Goal: Information Seeking & Learning: Learn about a topic

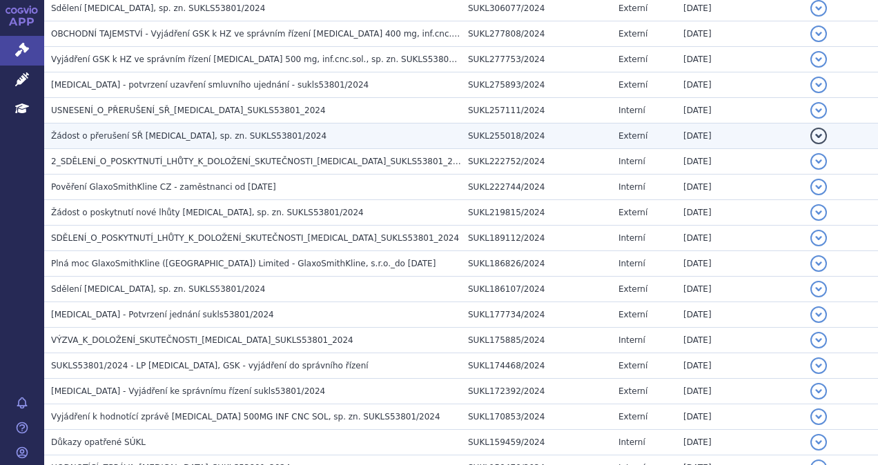
scroll to position [828, 0]
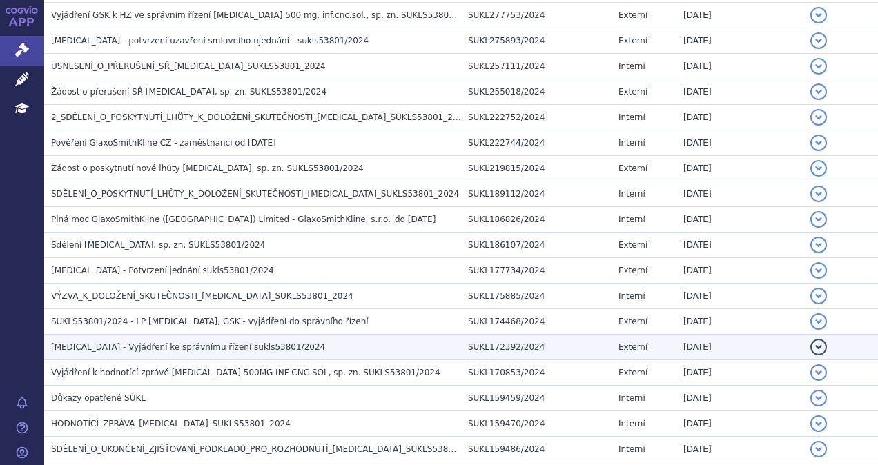
click at [124, 342] on span "[MEDICAL_DATA] - Vyjádření ke správnímu řízení sukls53801/2024" at bounding box center [188, 347] width 274 height 10
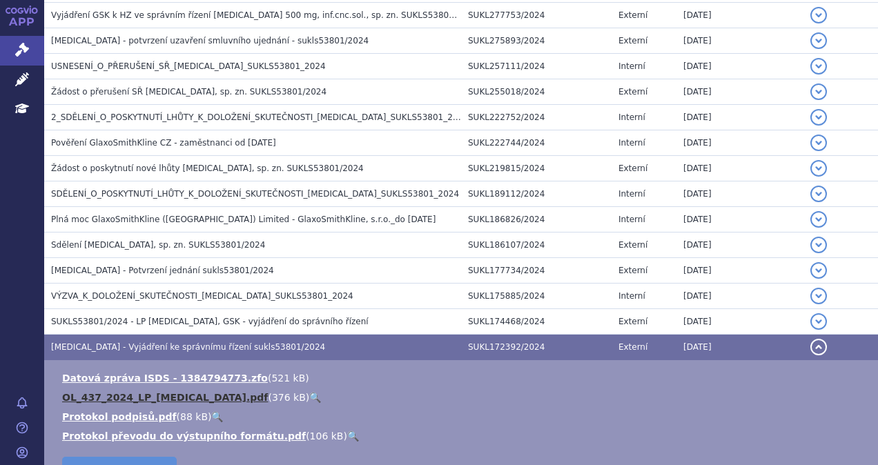
click at [135, 392] on link "OL_437_2024_LP_[MEDICAL_DATA].pdf" at bounding box center [165, 397] width 206 height 11
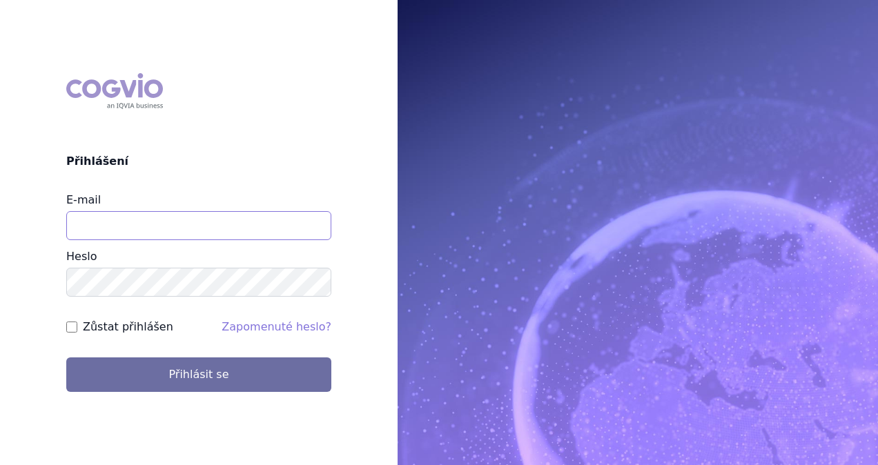
click at [134, 230] on input "E-mail" at bounding box center [198, 225] width 265 height 29
type input "michaela.x.tauchmanova@gsk.com"
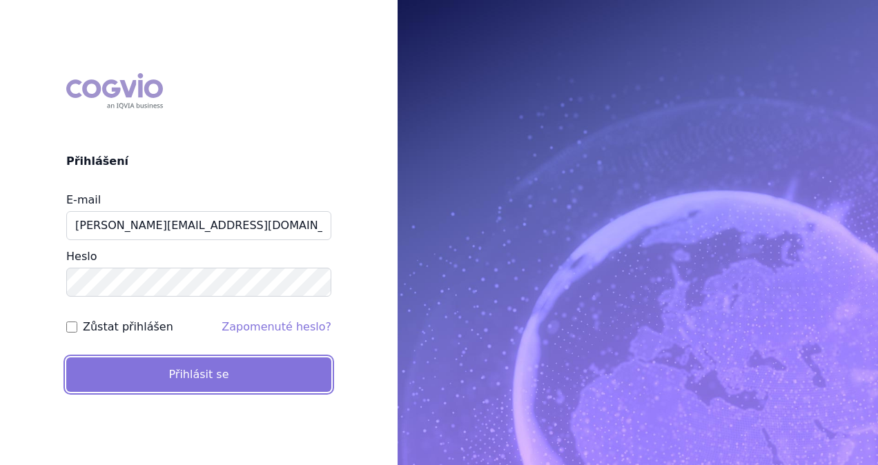
click at [156, 363] on button "Přihlásit se" at bounding box center [198, 374] width 265 height 34
click at [203, 371] on button "Přihlásit se" at bounding box center [198, 374] width 265 height 34
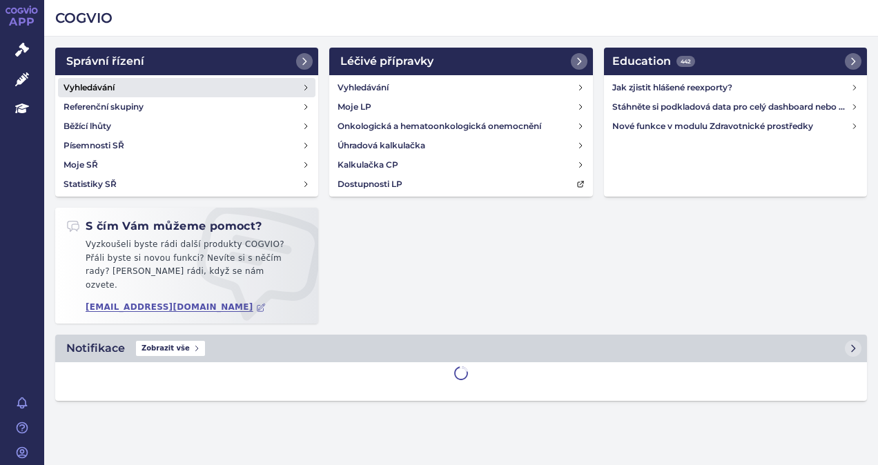
click at [109, 86] on h4 "Vyhledávání" at bounding box center [88, 88] width 51 height 14
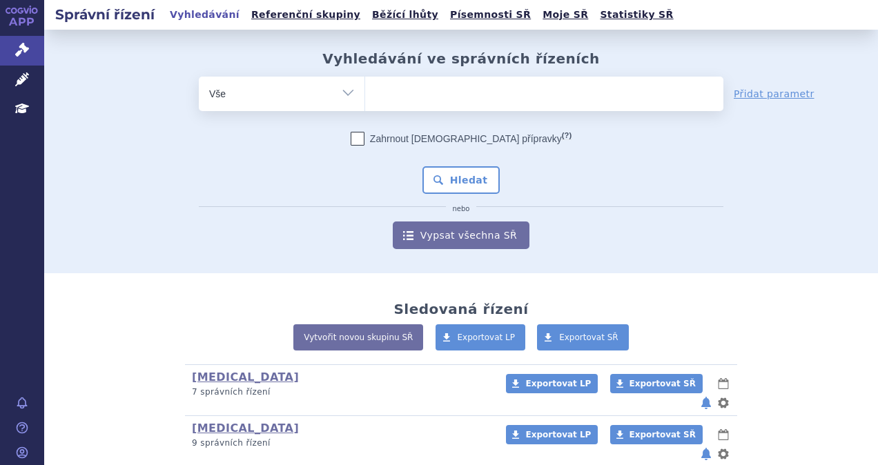
click at [428, 95] on ul at bounding box center [544, 91] width 358 height 29
click at [365, 95] on select at bounding box center [364, 93] width 1 height 34
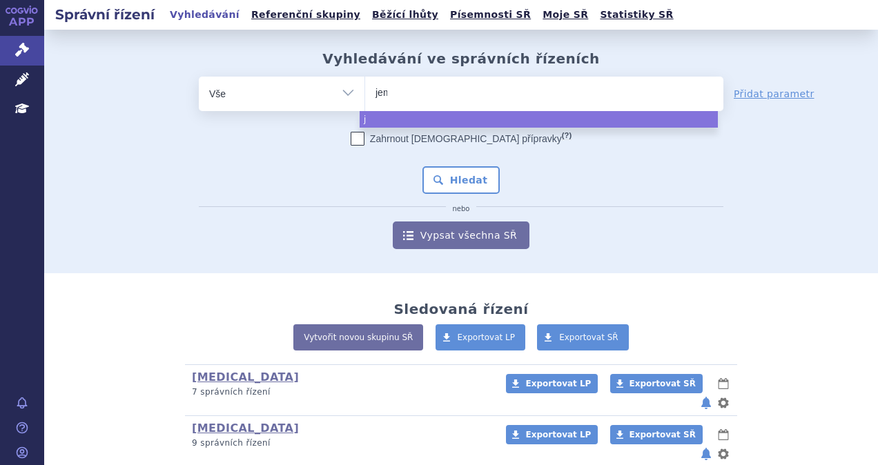
type input "jeme"
type input "jemepe"
type input "jemeper"
type input "jemepe"
type input "jeme"
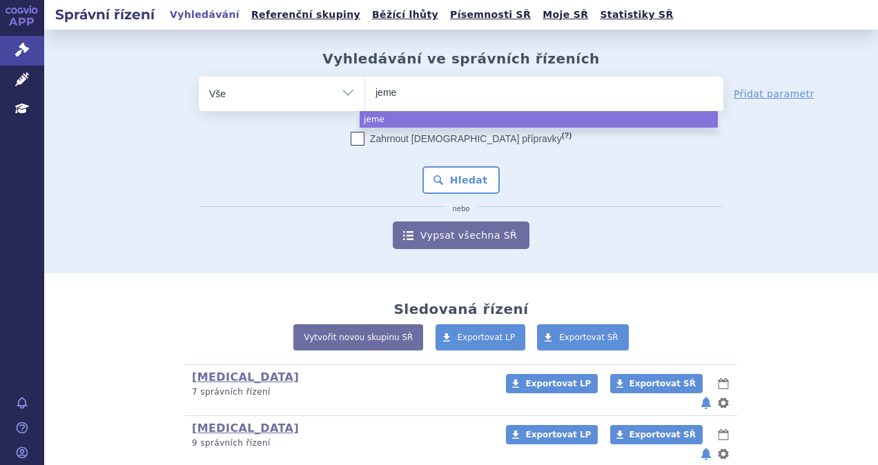
type input "jem"
type input "jempe"
type input "jemper"
type input "jemperli"
select select "jemperli"
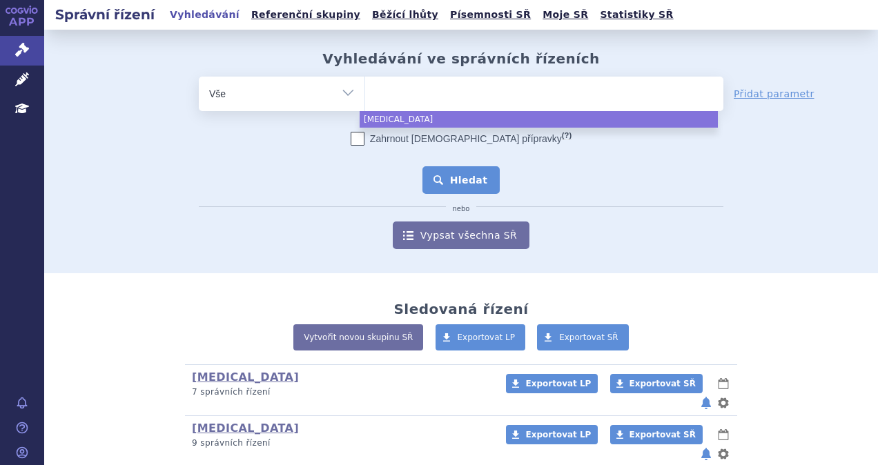
click at [458, 186] on button "Hledat" at bounding box center [461, 180] width 78 height 28
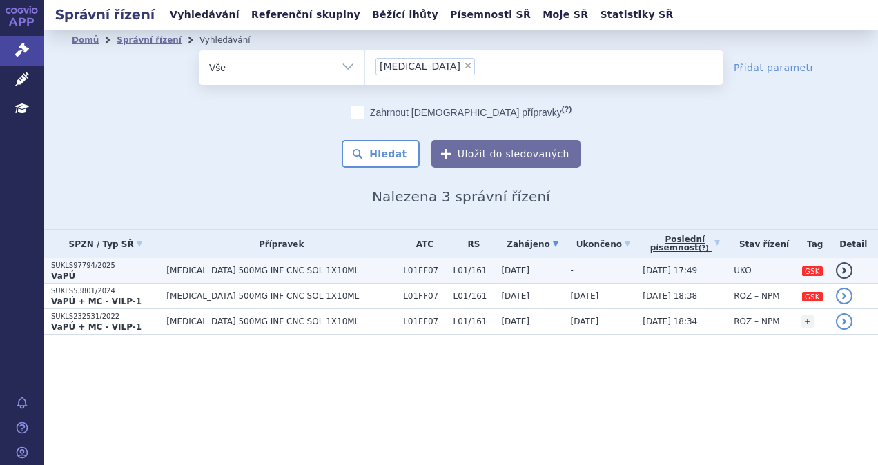
click at [168, 264] on td "[MEDICAL_DATA] 500MG INF CNC SOL 1X10ML" at bounding box center [277, 271] width 237 height 26
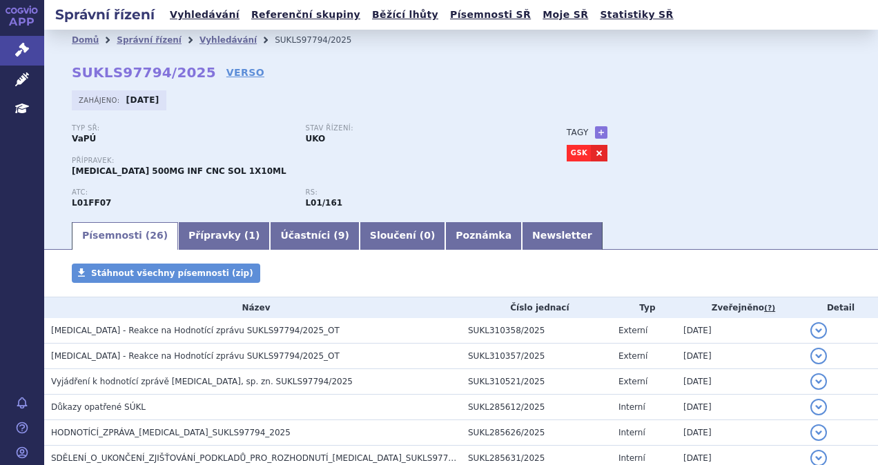
click at [226, 76] on link "VERSO" at bounding box center [245, 73] width 38 height 14
drag, startPoint x: 75, startPoint y: 68, endPoint x: 189, endPoint y: 74, distance: 114.7
click at [189, 74] on strong "SUKLS97794/2025" at bounding box center [144, 72] width 144 height 17
copy strong "SUKLS97794/2025"
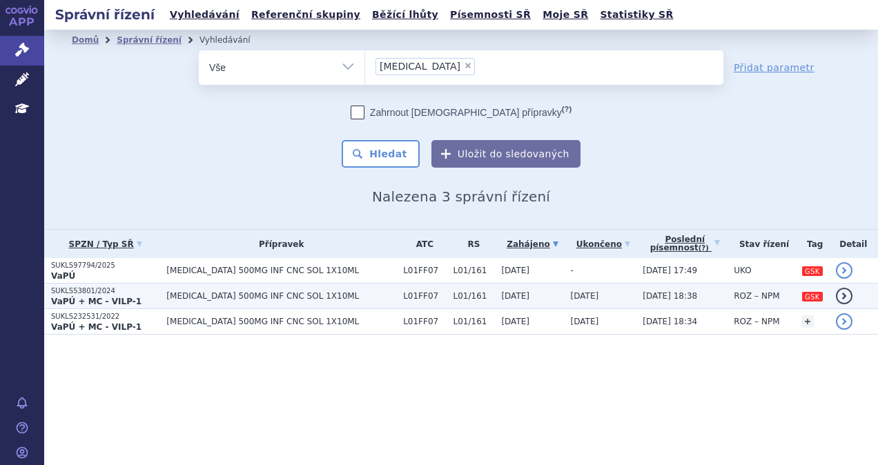
click at [135, 296] on p "VaPÚ + MC - VILP-1" at bounding box center [105, 301] width 108 height 11
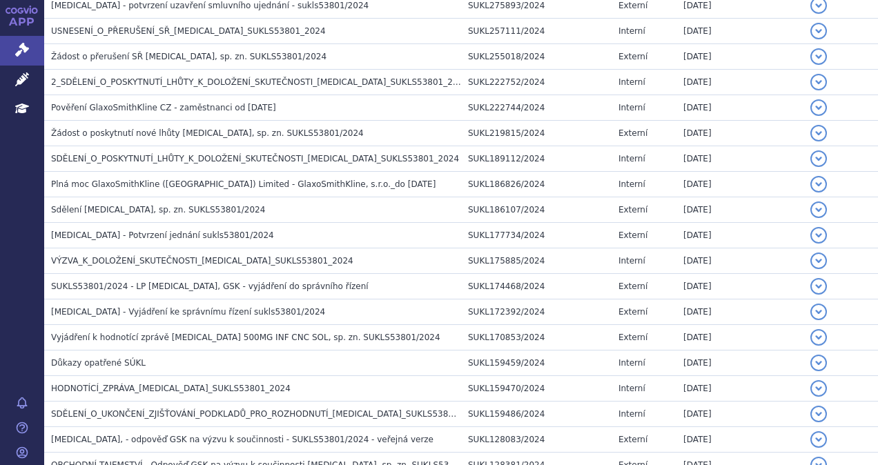
scroll to position [828, 0]
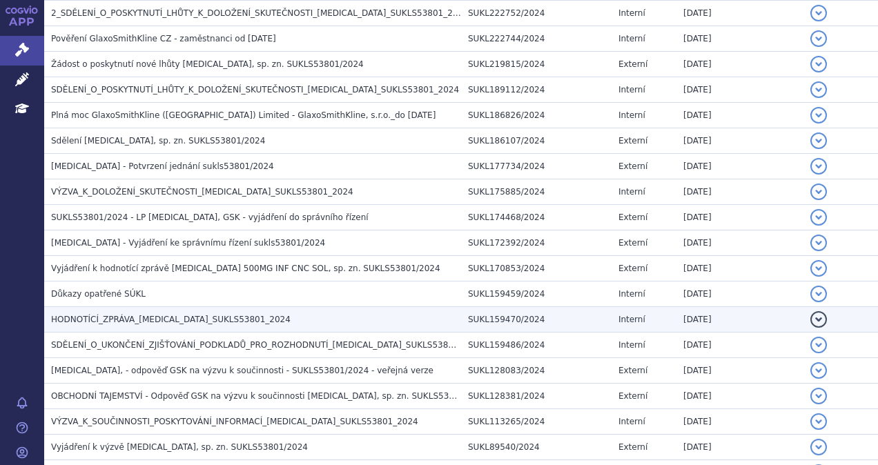
click at [153, 315] on span "HODNOTÍCÍ_ZPRÁVA_JEMPERLI_SUKLS53801_2024" at bounding box center [170, 320] width 239 height 10
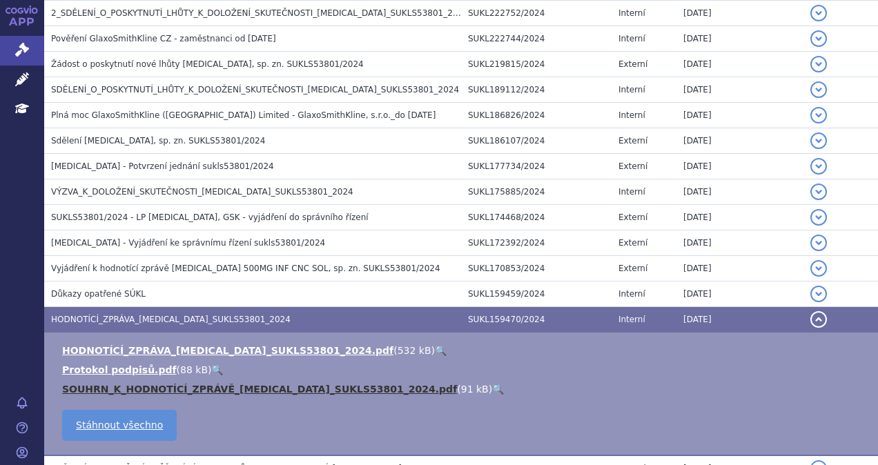
click at [211, 384] on link "SOUHRN_K_HODNOTÍCÍ_ZPRÁVĚ_JEMPERLI_SUKLS53801_2024.pdf" at bounding box center [259, 389] width 395 height 11
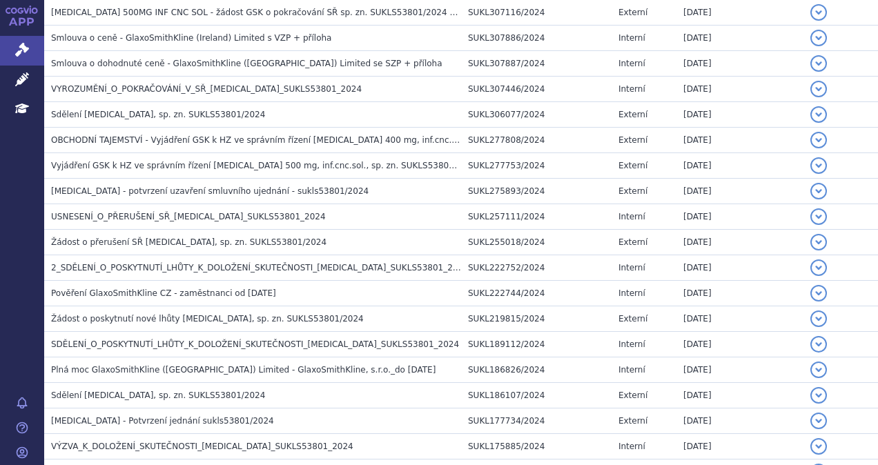
scroll to position [552, 0]
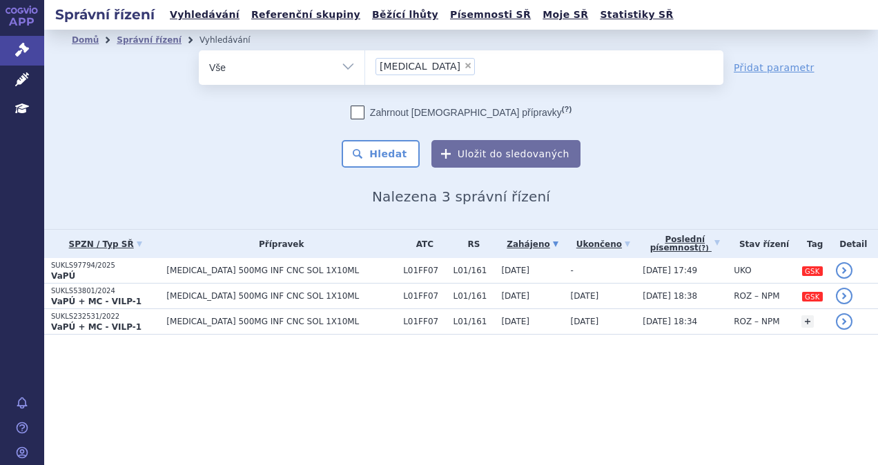
click at [464, 66] on span "×" at bounding box center [468, 65] width 8 height 8
click at [365, 66] on select "[MEDICAL_DATA]" at bounding box center [364, 67] width 1 height 34
select select
click at [422, 66] on ul at bounding box center [544, 64] width 358 height 29
click at [365, 66] on select "jemperli" at bounding box center [364, 67] width 1 height 34
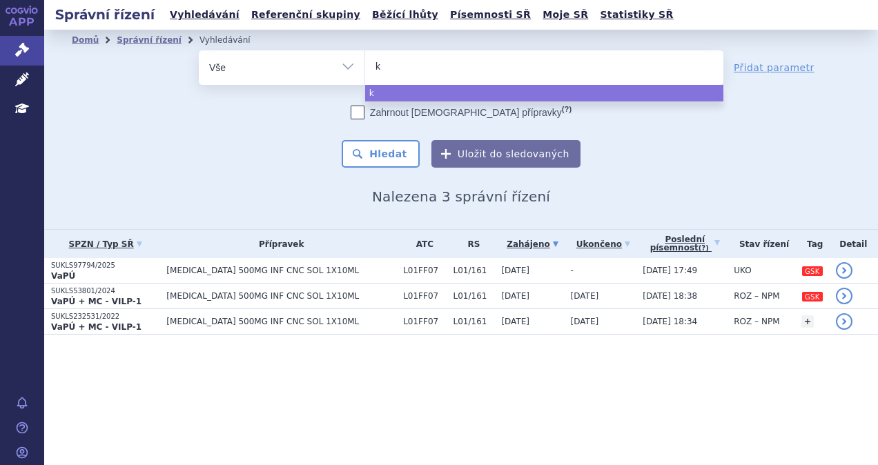
type input "ke"
type input "key"
type input "keytr"
type input "keytrud"
type input "[MEDICAL_DATA]"
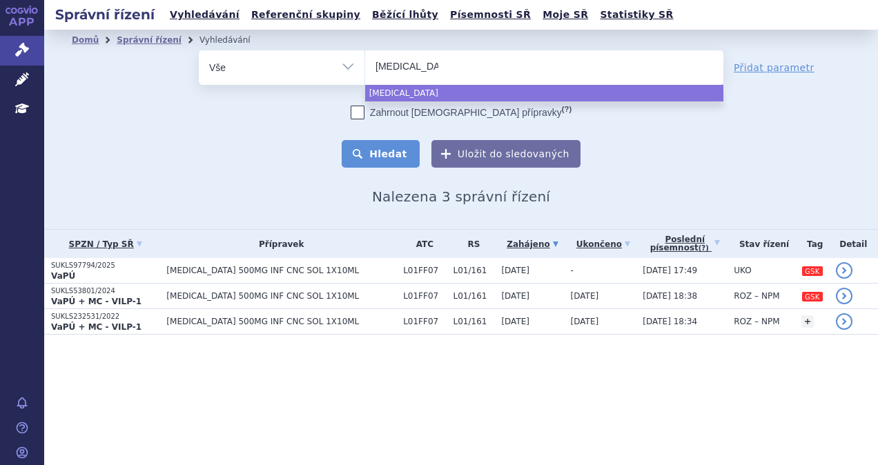
select select "keytruda"
click at [410, 146] on button "Hledat" at bounding box center [381, 154] width 78 height 28
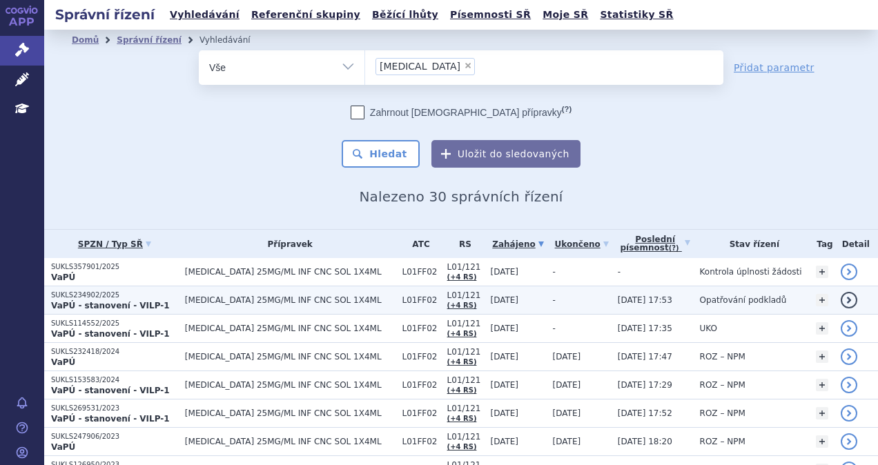
click at [131, 302] on strong "VaPÚ - stanovení - VILP-1" at bounding box center [110, 306] width 119 height 10
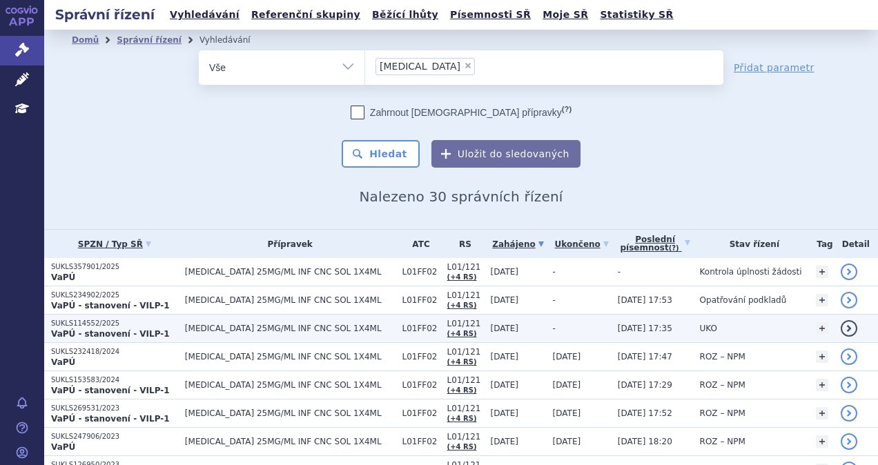
click at [145, 333] on strong "VaPÚ - stanovení - VILP-1" at bounding box center [110, 334] width 119 height 10
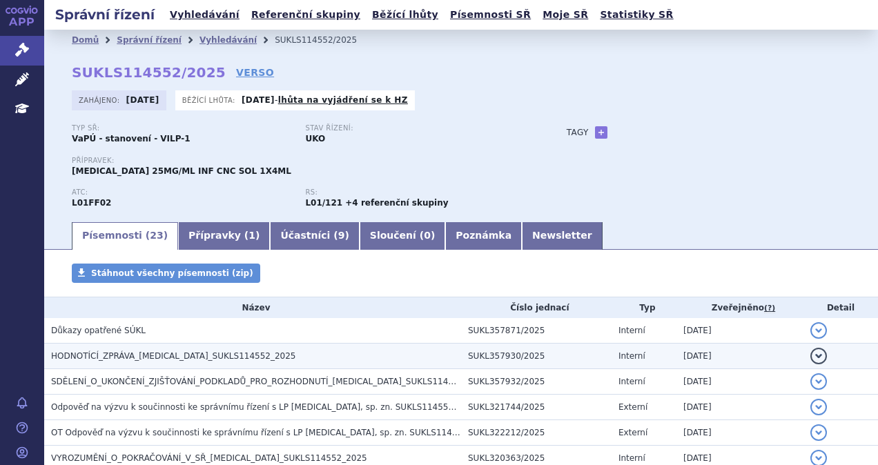
click at [112, 361] on span "HODNOTÍCÍ_ZPRÁVA_KEYTRUDA_SUKLS114552_2025" at bounding box center [173, 356] width 245 height 10
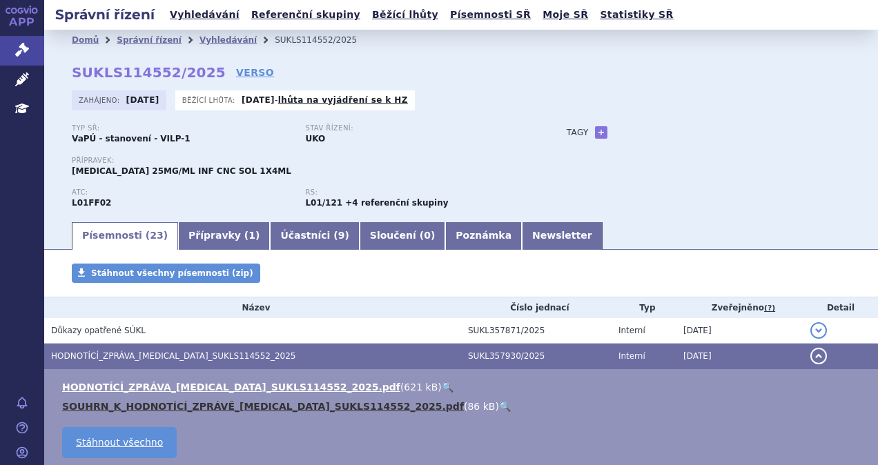
click at [231, 410] on link "SOUHRN_K_HODNOTÍCÍ_ZPRÁVĚ_KEYTRUDA_SUKLS114552_2025.pdf" at bounding box center [263, 406] width 402 height 11
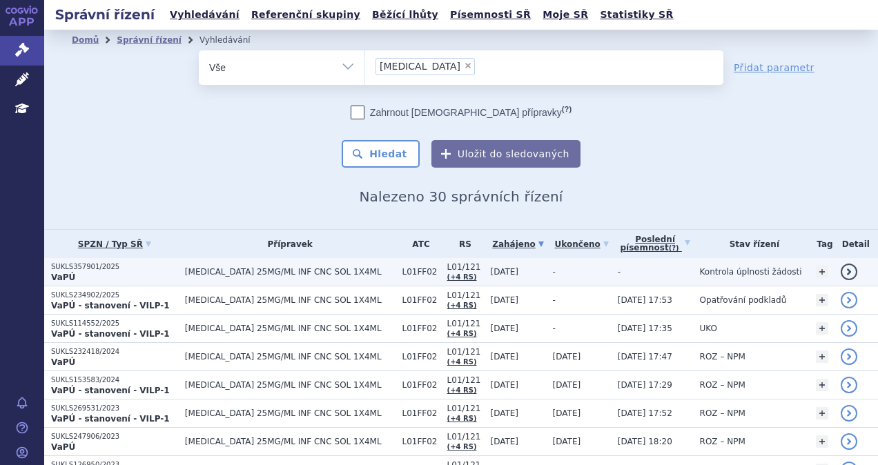
click at [170, 275] on p "VaPÚ" at bounding box center [114, 277] width 127 height 11
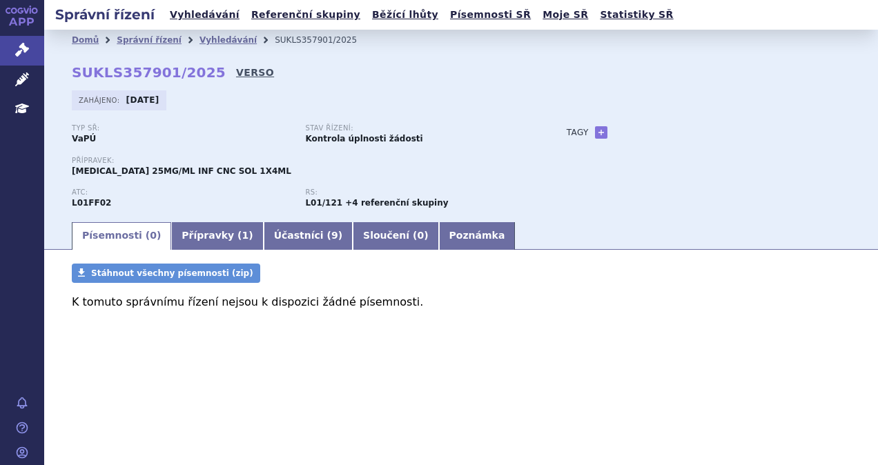
click at [236, 73] on link "VERSO" at bounding box center [255, 73] width 38 height 14
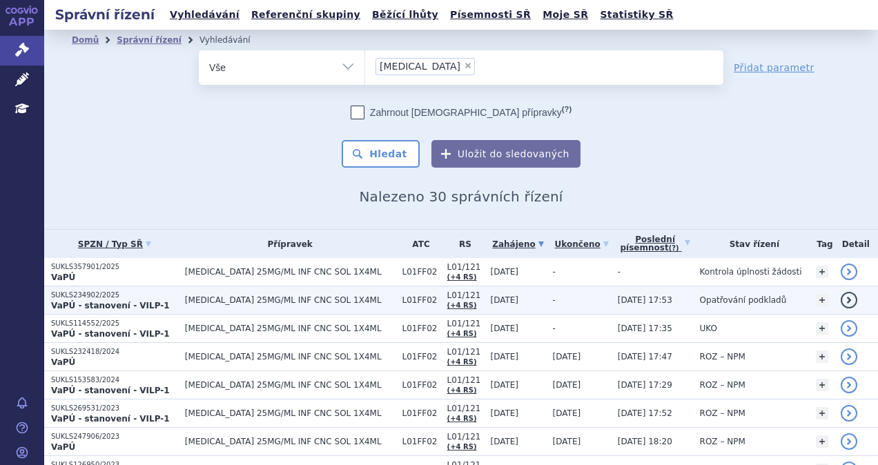
click at [270, 304] on span "[MEDICAL_DATA] 25MG/ML INF CNC SOL 1X4ML" at bounding box center [290, 300] width 210 height 10
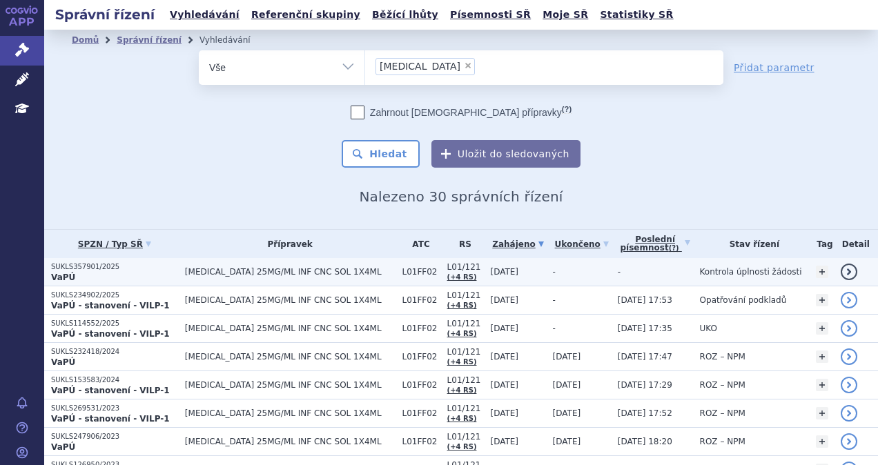
click at [318, 273] on span "[MEDICAL_DATA] 25MG/ML INF CNC SOL 1X4ML" at bounding box center [290, 272] width 210 height 10
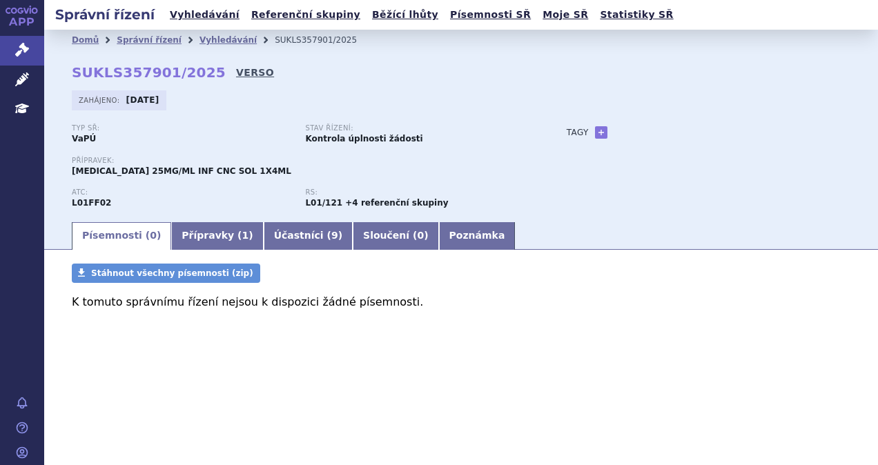
click at [236, 72] on link "VERSO" at bounding box center [255, 73] width 38 height 14
click at [195, 20] on link "Vyhledávání" at bounding box center [205, 15] width 78 height 19
click at [169, 17] on link "Vyhledávání" at bounding box center [205, 15] width 78 height 19
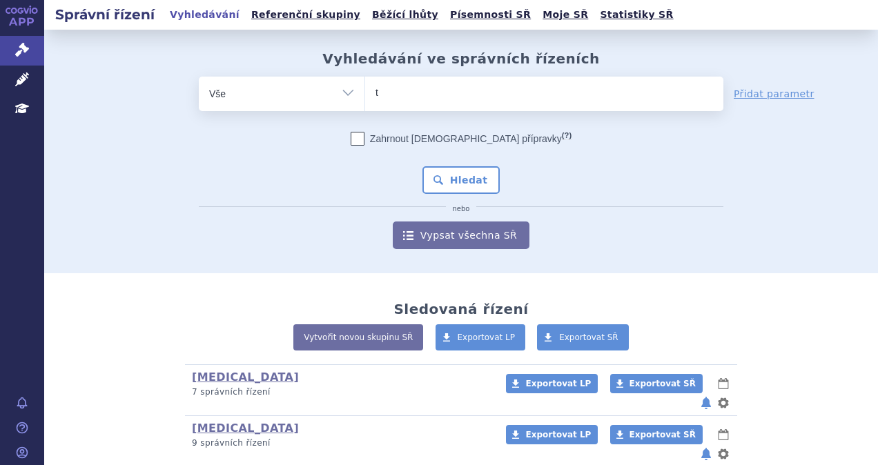
type input "ta"
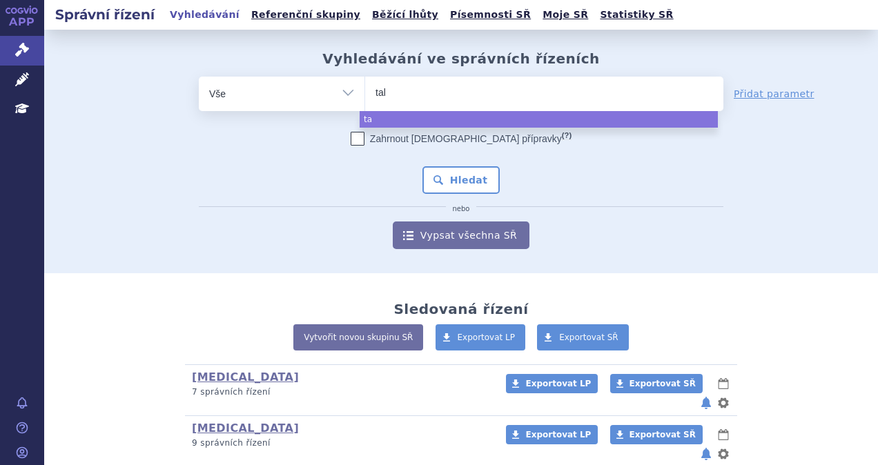
type input "talv"
type input "talve"
type input "talvey"
select select "talvey"
click at [469, 181] on button "Hledat" at bounding box center [461, 180] width 78 height 28
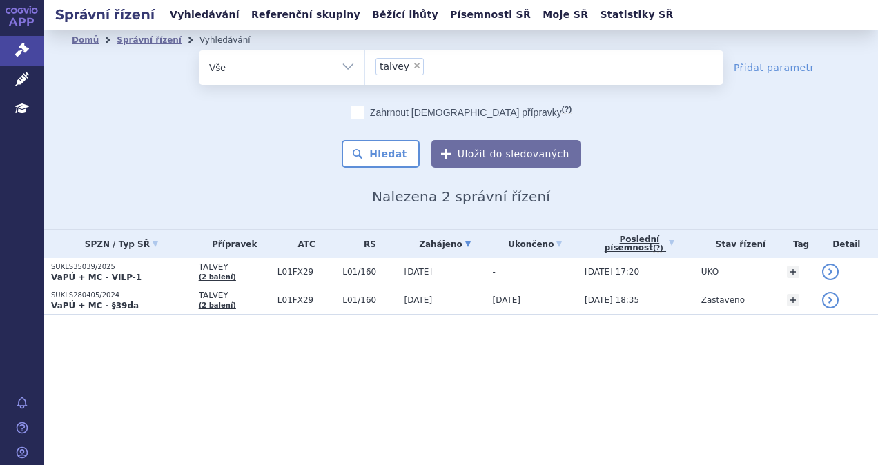
click at [413, 68] on span "×" at bounding box center [417, 65] width 8 height 8
click at [365, 68] on select "talvey" at bounding box center [364, 67] width 1 height 34
select select
click at [413, 68] on ul at bounding box center [544, 64] width 358 height 29
click at [365, 68] on select "talvey" at bounding box center [364, 67] width 1 height 34
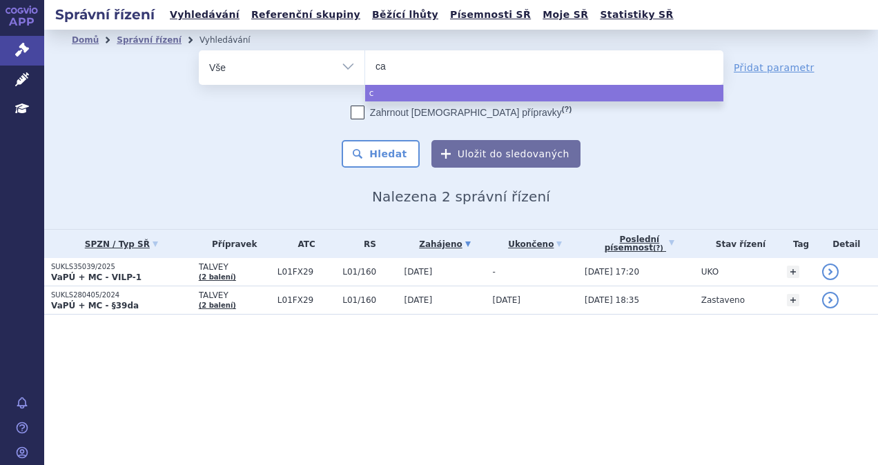
type input "car"
type input "carv"
type input "carvy"
type input "carvyk"
type input "carvykt"
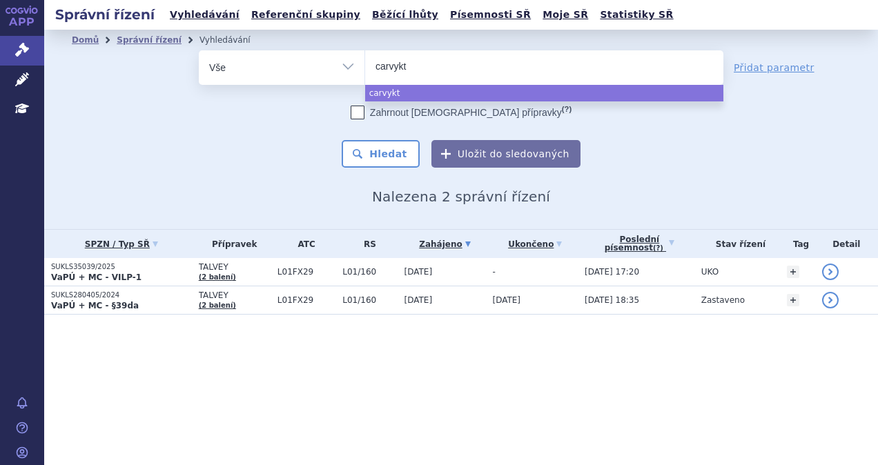
type input "carvykti"
select select "carvykti"
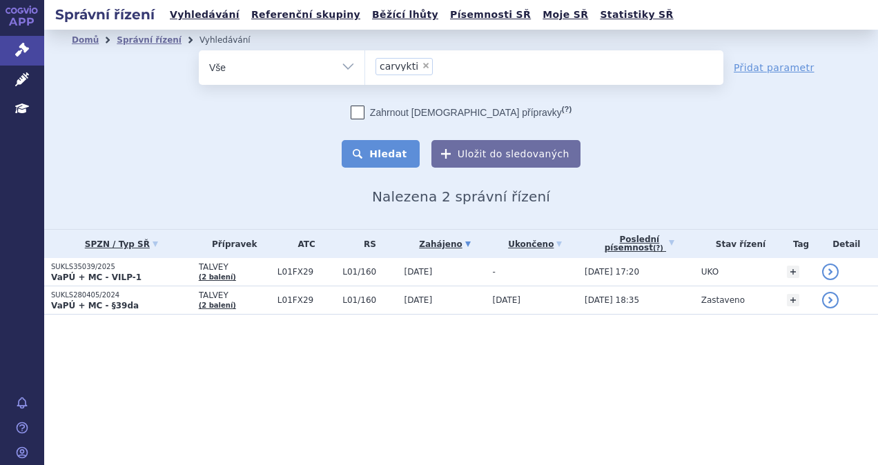
click at [393, 146] on button "Hledat" at bounding box center [381, 154] width 78 height 28
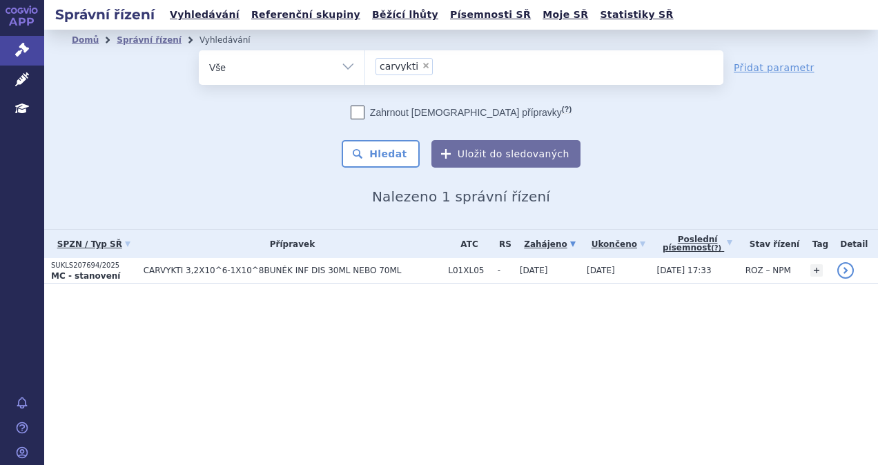
click at [186, 270] on span "CARVYKTI 3,2X10^6-1X10^8BUNĚK INF DIS 30ML NEBO 70ML" at bounding box center [293, 271] width 298 height 10
click at [422, 68] on span "×" at bounding box center [426, 65] width 8 height 8
click at [365, 68] on select "carvykti" at bounding box center [364, 67] width 1 height 34
select select
type input "f"
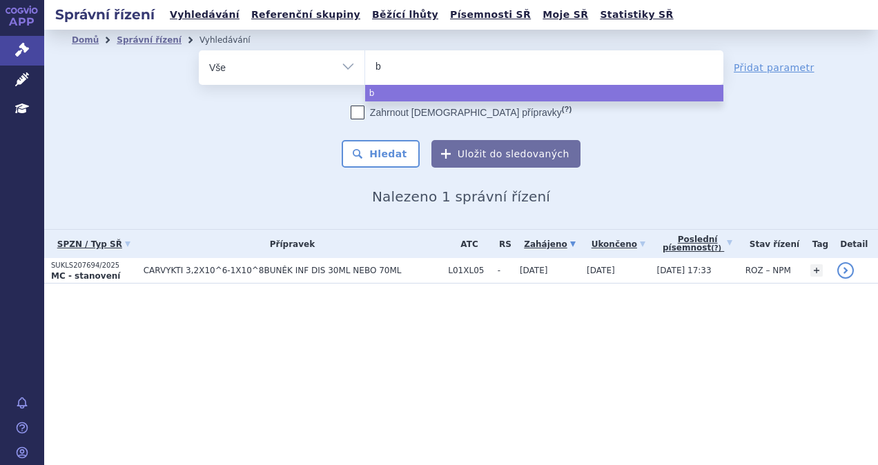
type input "bl"
type input "ble"
type input "blenr"
type input "blenre"
type input "blenrep"
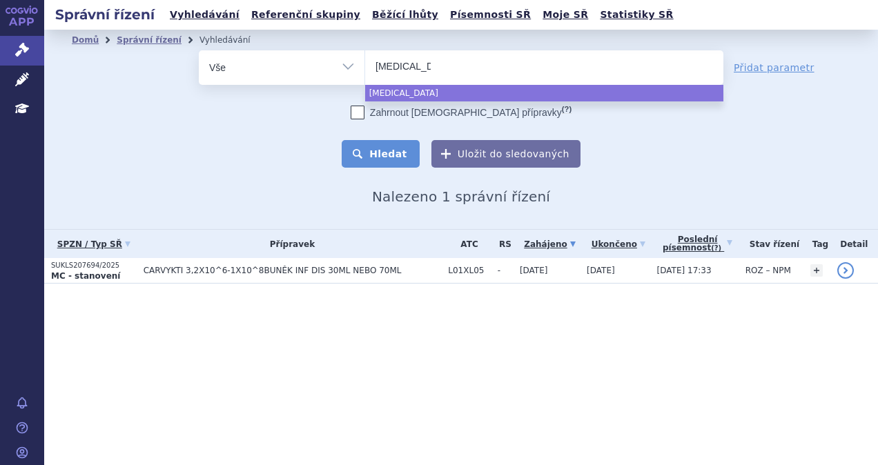
select select "blenrep"
click at [379, 144] on button "Hledat" at bounding box center [381, 154] width 78 height 28
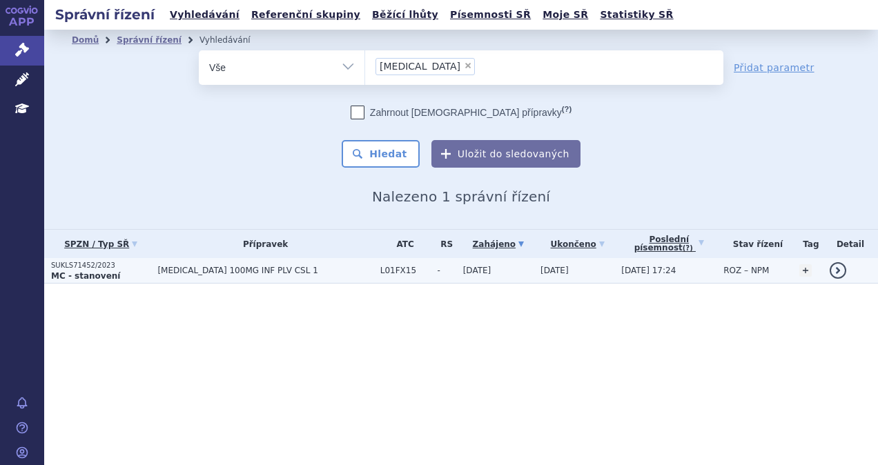
click at [299, 272] on span "[MEDICAL_DATA] 100MG INF PLV CSL 1" at bounding box center [264, 271] width 215 height 10
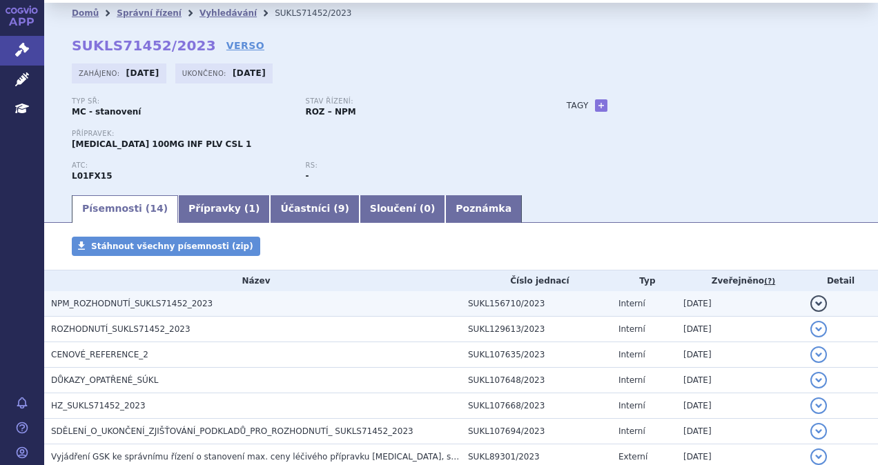
scroll to position [69, 0]
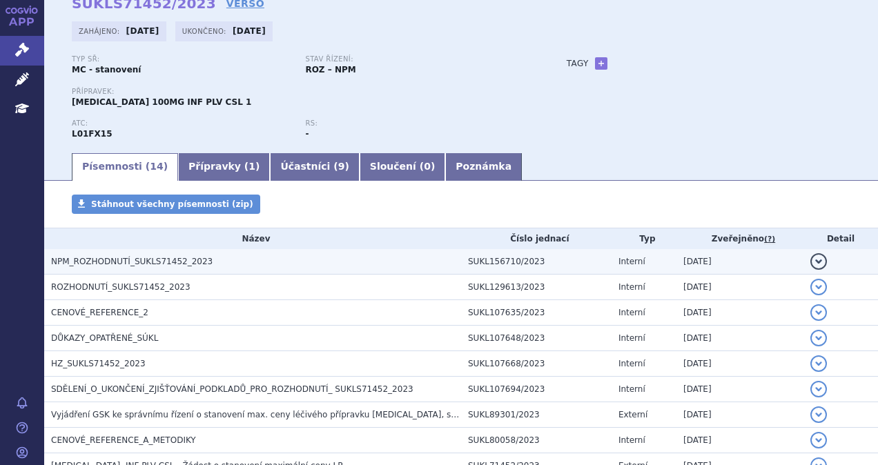
click at [135, 264] on span "NPM_ROZHODNUTÍ_SUKLS71452_2023" at bounding box center [131, 262] width 161 height 10
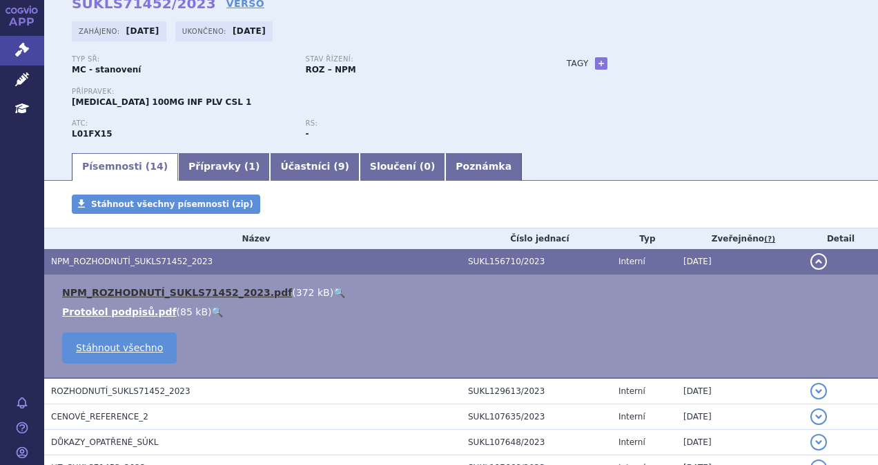
click at [150, 293] on link "NPM_ROZHODNUTÍ_SUKLS71452_2023.pdf" at bounding box center [177, 292] width 230 height 11
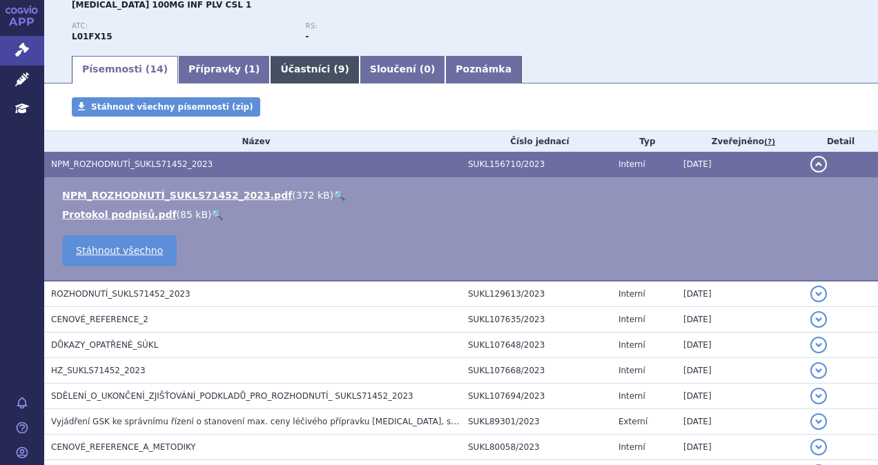
scroll to position [0, 0]
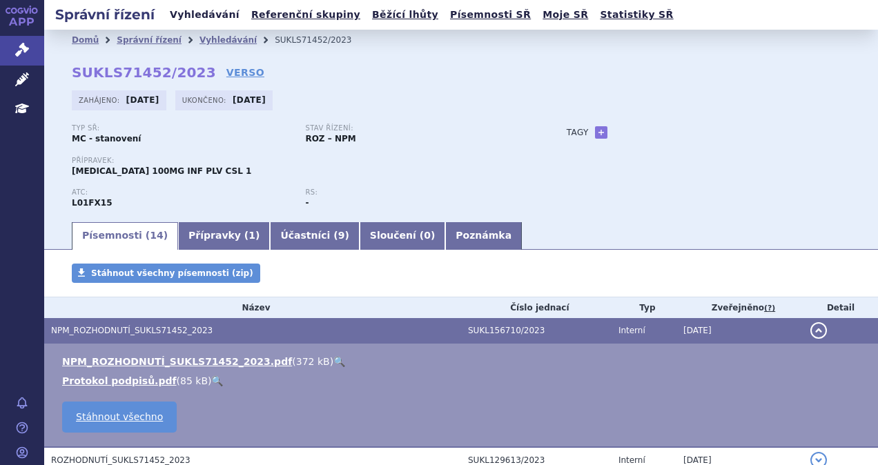
click at [205, 17] on link "Vyhledávání" at bounding box center [205, 15] width 78 height 19
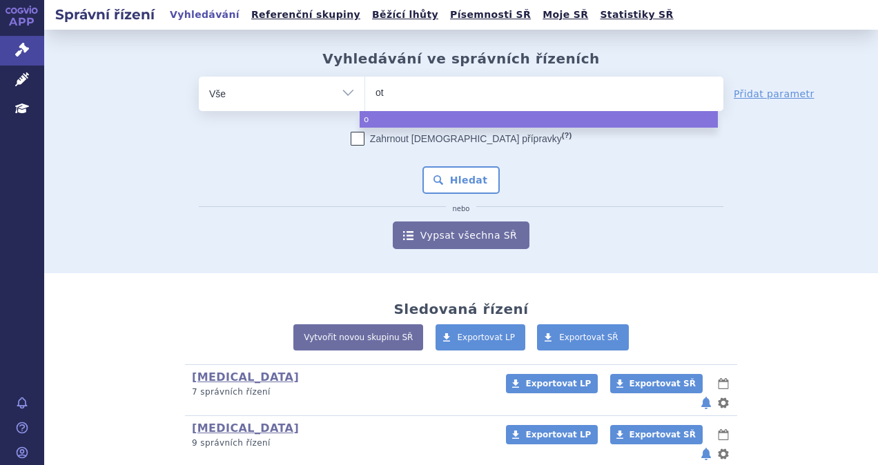
type input "ote"
type input "otez"
type input "[MEDICAL_DATA]"
select select "[MEDICAL_DATA]"
click at [462, 171] on button "Hledat" at bounding box center [461, 180] width 78 height 28
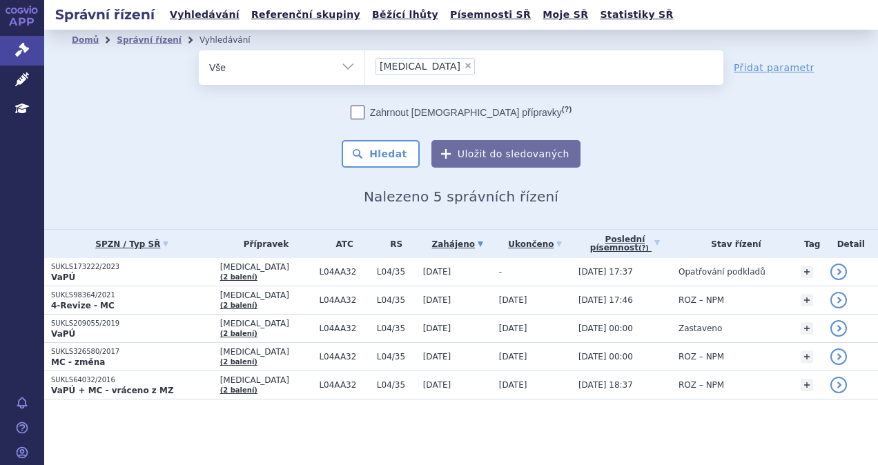
click at [464, 65] on span "×" at bounding box center [468, 65] width 8 height 8
click at [365, 65] on select "otezla" at bounding box center [364, 67] width 1 height 34
select select
type input "ke"
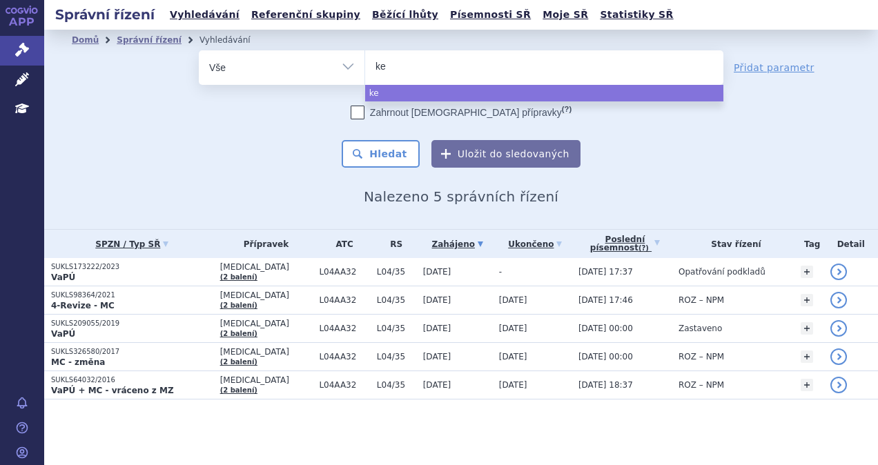
type input "key"
type input "keyt"
type input "keytru"
type input "[MEDICAL_DATA]"
select select "keytruda"
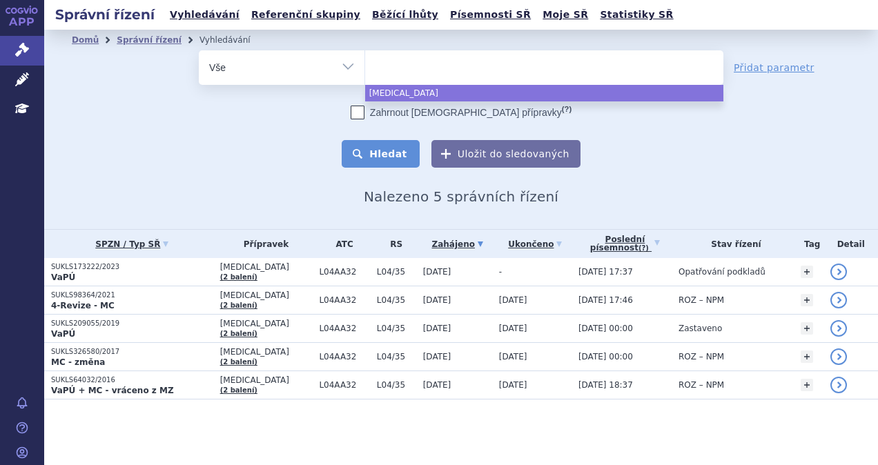
click at [392, 165] on button "Hledat" at bounding box center [381, 154] width 78 height 28
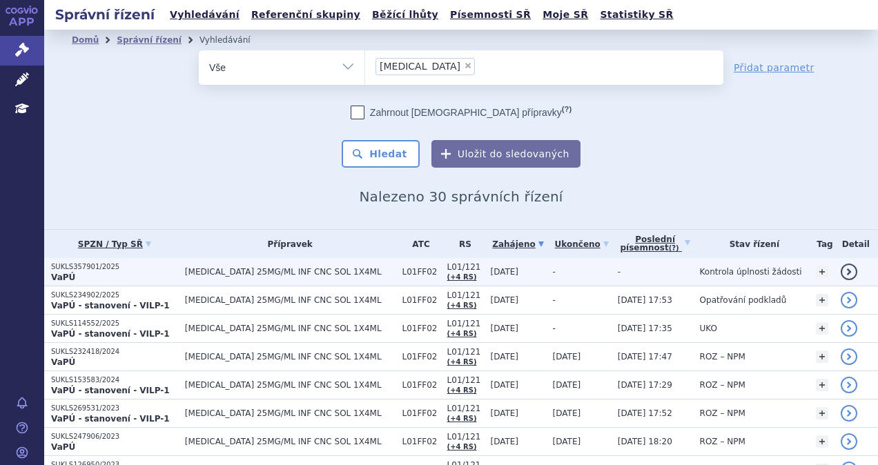
click at [289, 273] on span "[MEDICAL_DATA] 25MG/ML INF CNC SOL 1X4ML" at bounding box center [290, 272] width 210 height 10
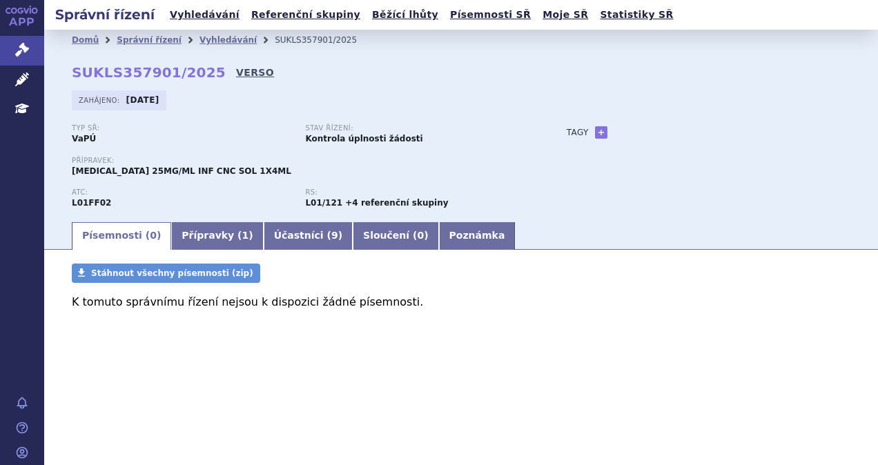
click at [236, 74] on link "VERSO" at bounding box center [255, 73] width 38 height 14
